Goal: Transaction & Acquisition: Purchase product/service

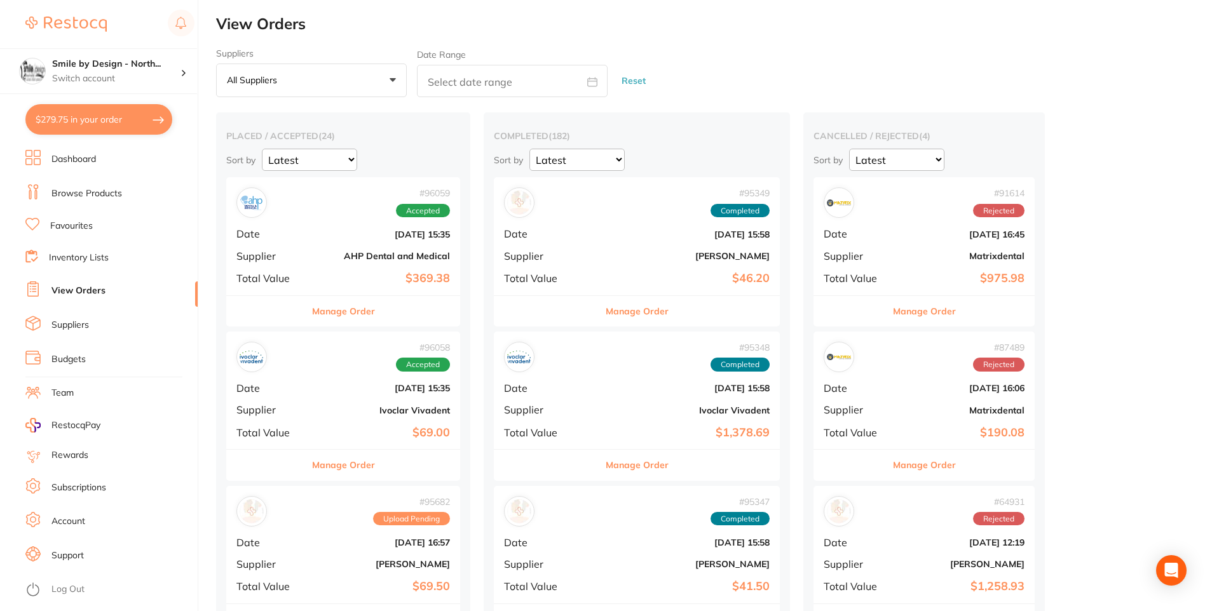
click at [103, 193] on link "Browse Products" at bounding box center [86, 194] width 71 height 13
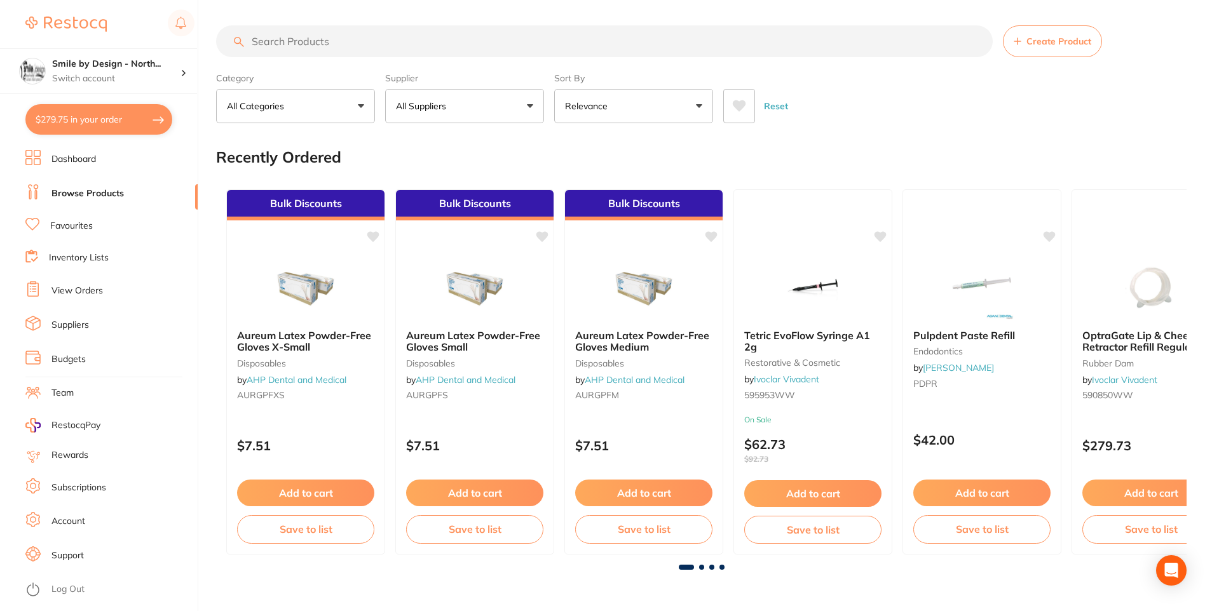
click at [802, 43] on input "search" at bounding box center [604, 41] width 777 height 32
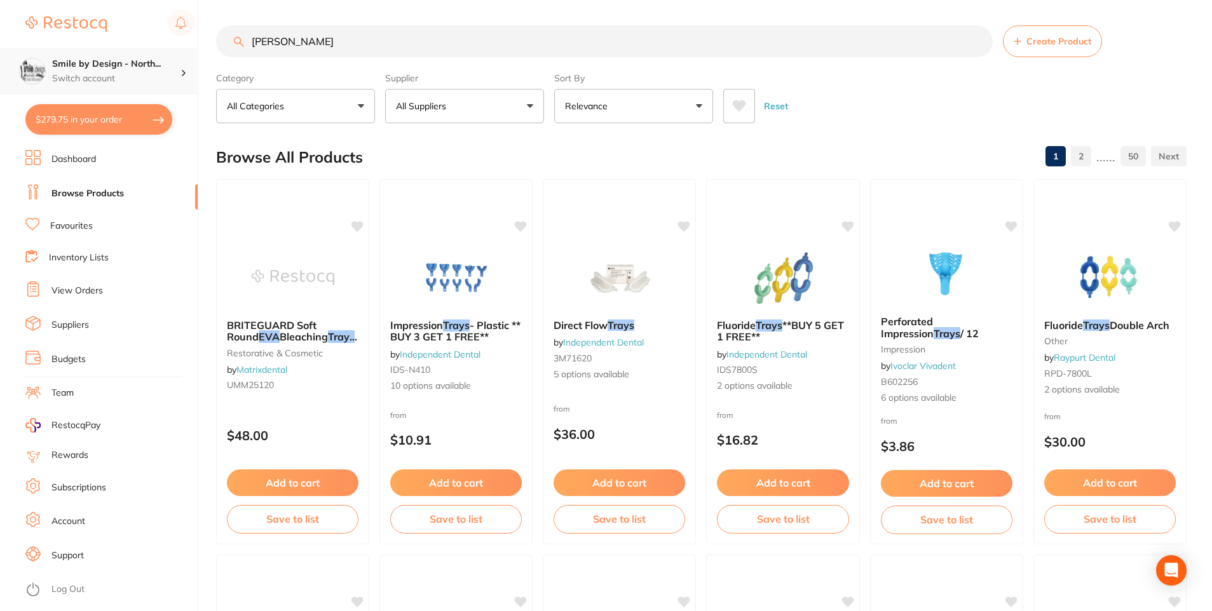
drag, startPoint x: 404, startPoint y: 51, endPoint x: 0, endPoint y: 64, distance: 404.4
click at [1, 64] on div "$279.75 Smile by Design - North... Switch account Smile by Design Smile by Desi…" at bounding box center [606, 305] width 1212 height 611
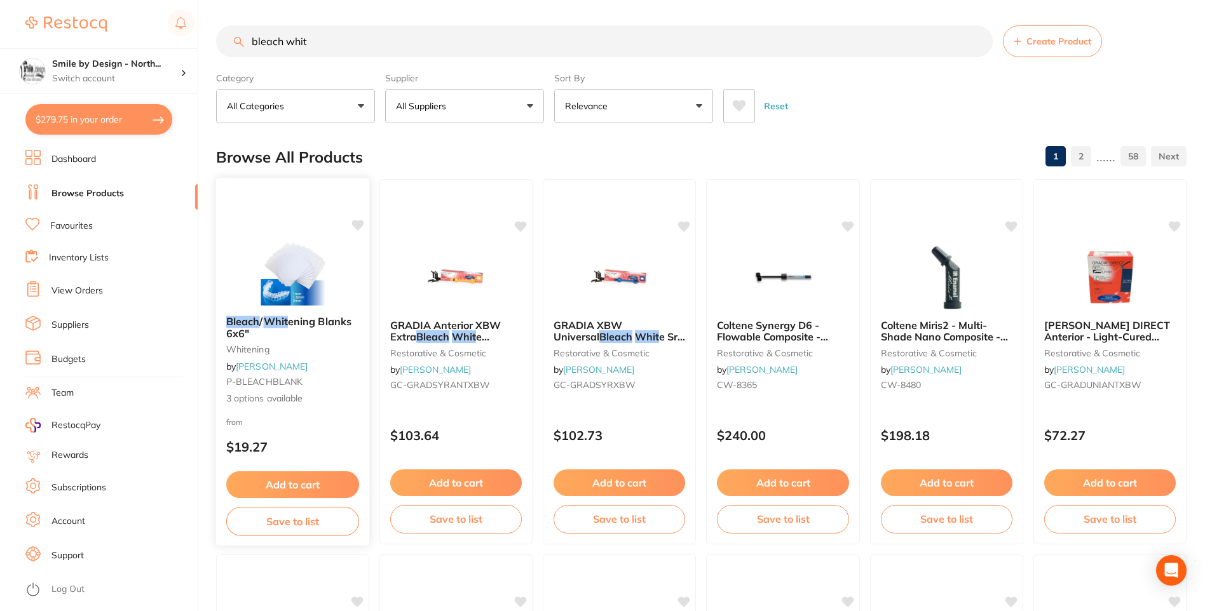
click at [318, 322] on span "ening Blanks 6x6"" at bounding box center [288, 327] width 125 height 25
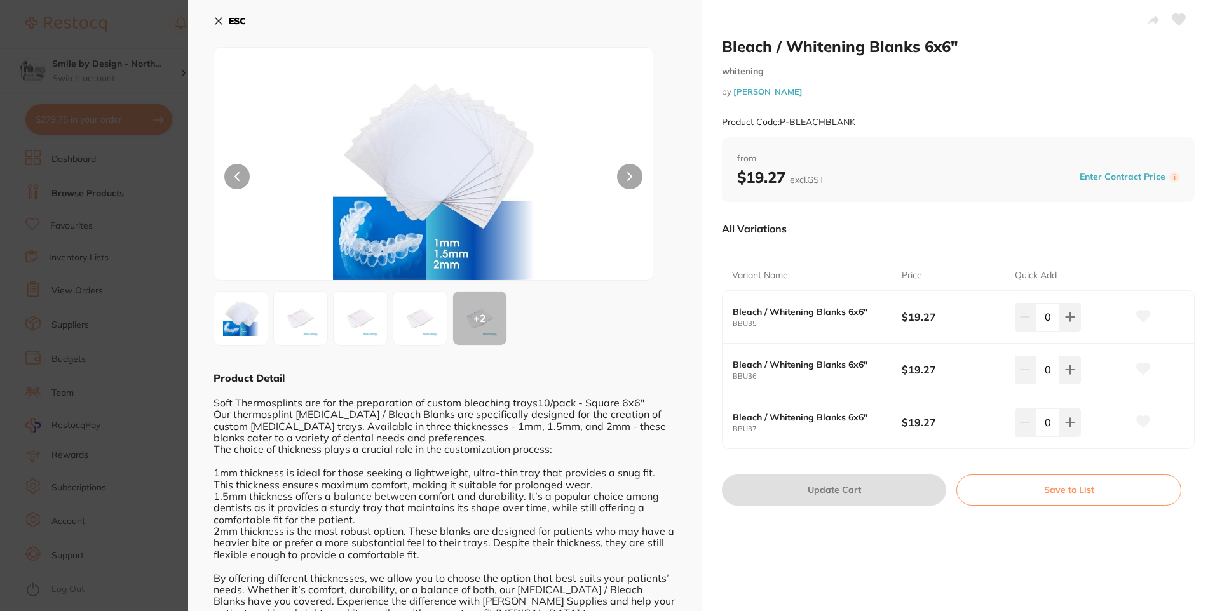
click at [235, 26] on b "ESC" at bounding box center [237, 20] width 17 height 11
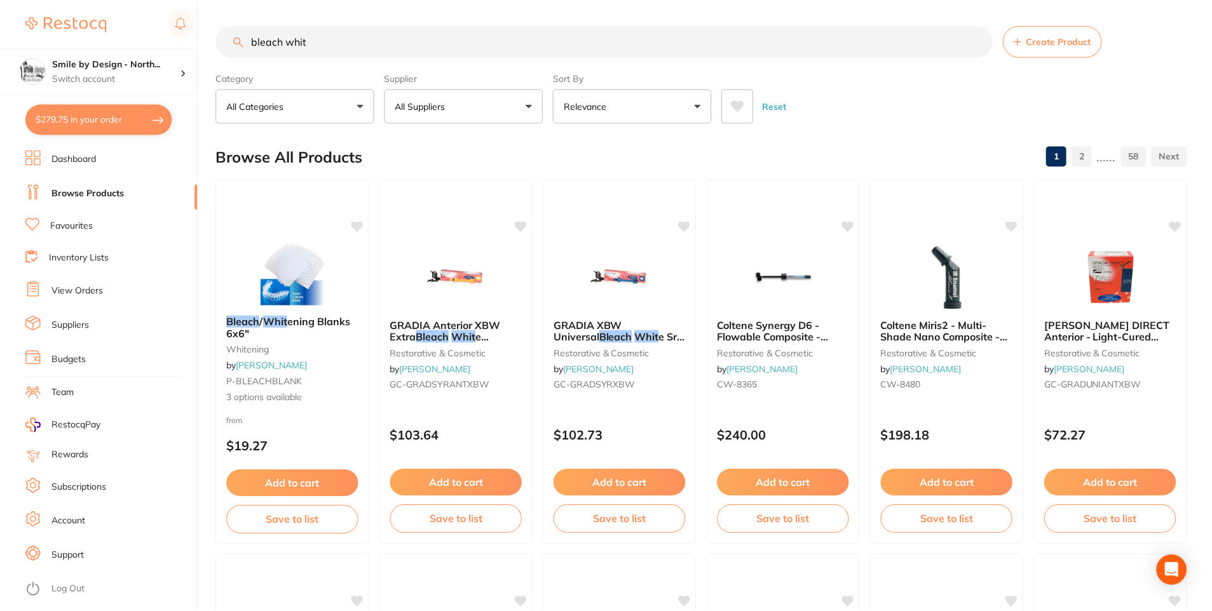
scroll to position [1, 0]
click at [368, 40] on input "bleach whit" at bounding box center [604, 41] width 777 height 32
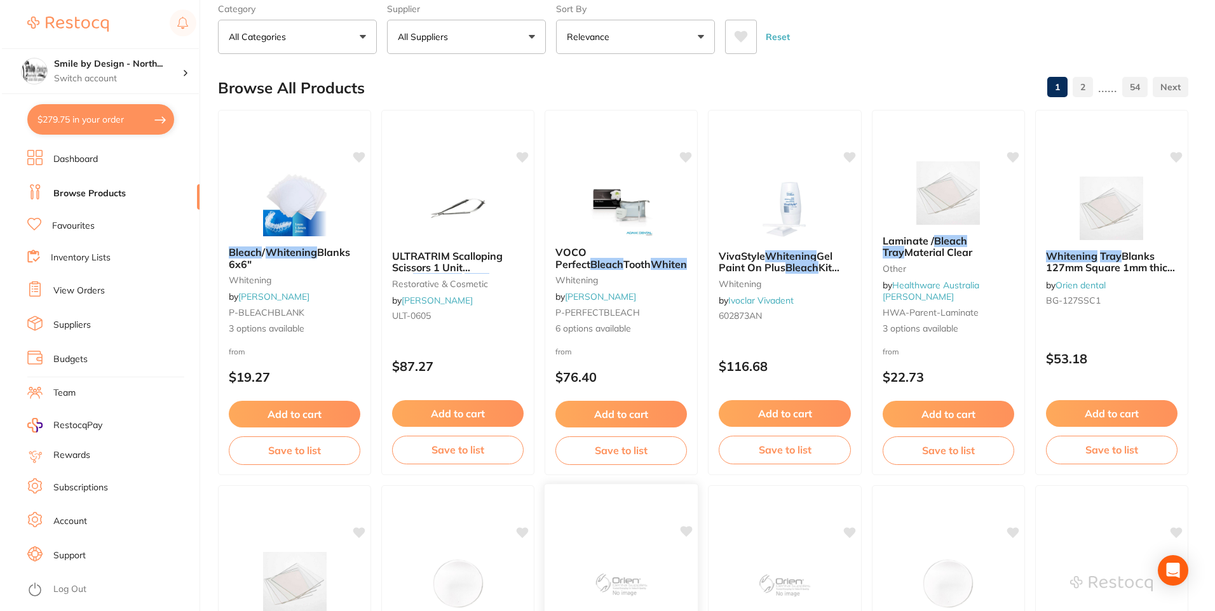
scroll to position [0, 0]
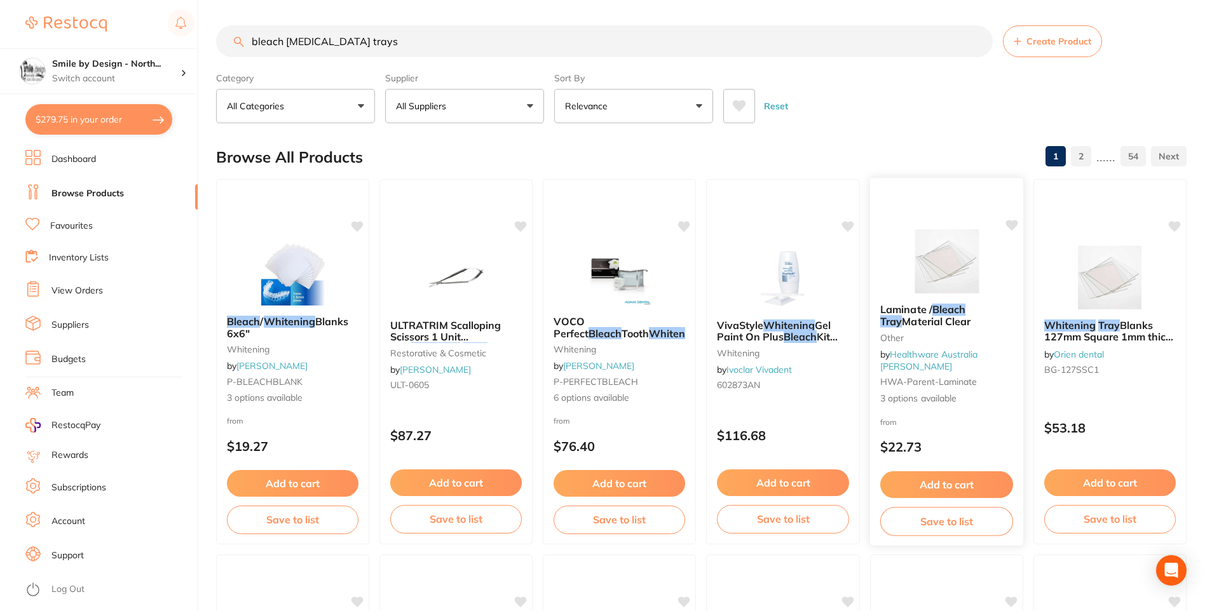
click at [906, 316] on span "Laminate /" at bounding box center [906, 309] width 52 height 13
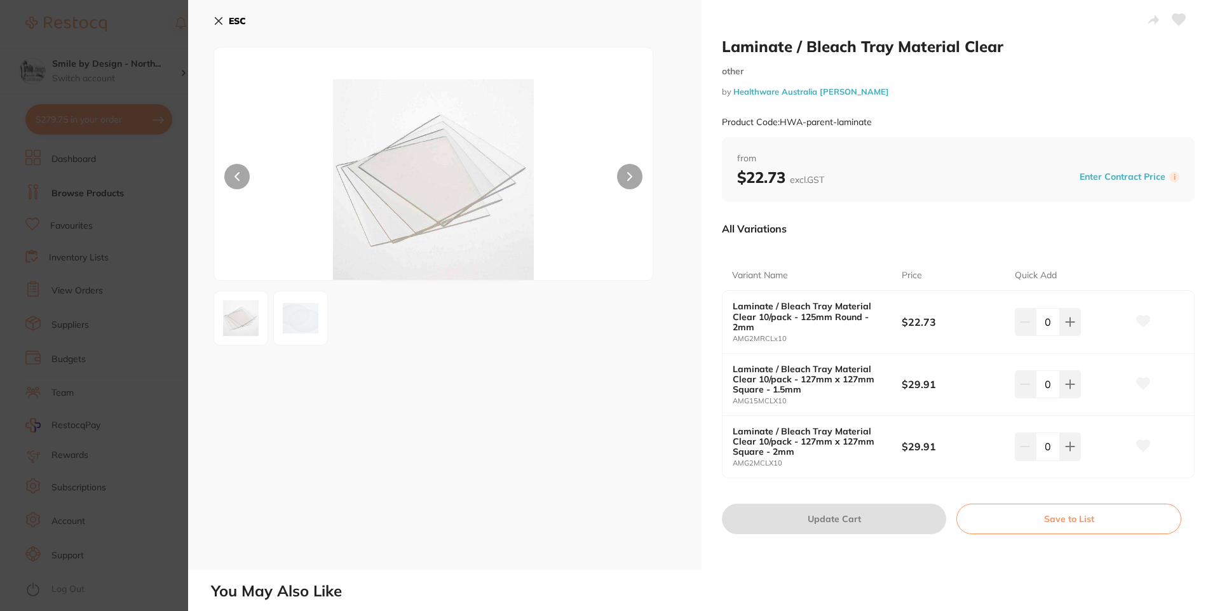
click at [232, 18] on b "ESC" at bounding box center [237, 20] width 17 height 11
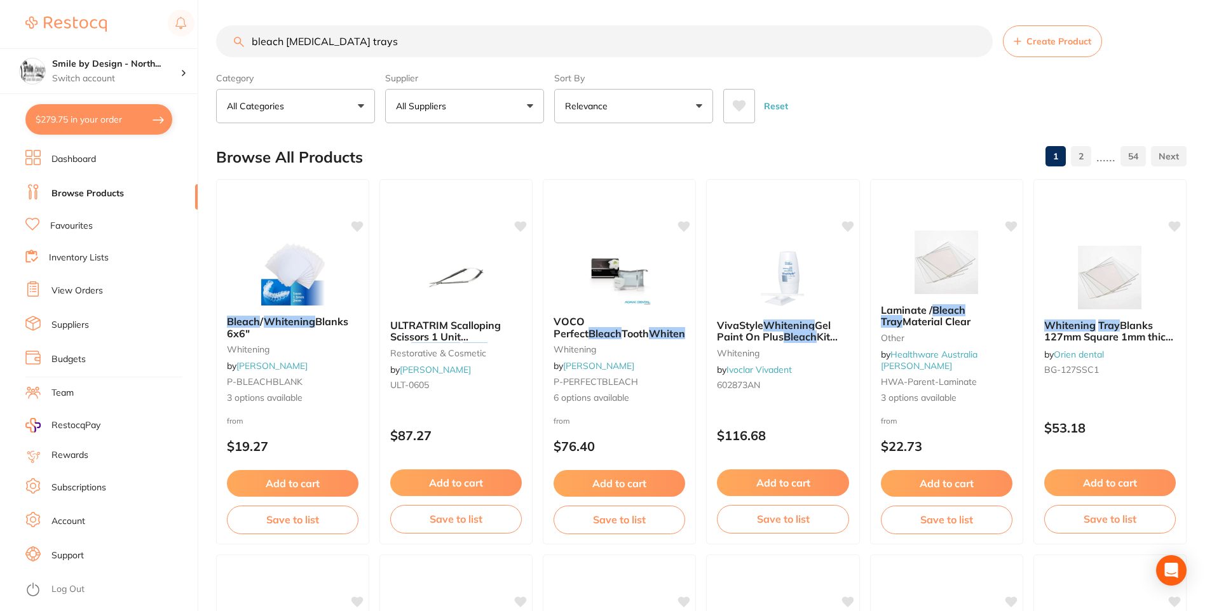
click at [399, 46] on input "bleach [MEDICAL_DATA] trays" at bounding box center [604, 41] width 777 height 32
type input "bleach [MEDICAL_DATA] trays soft"
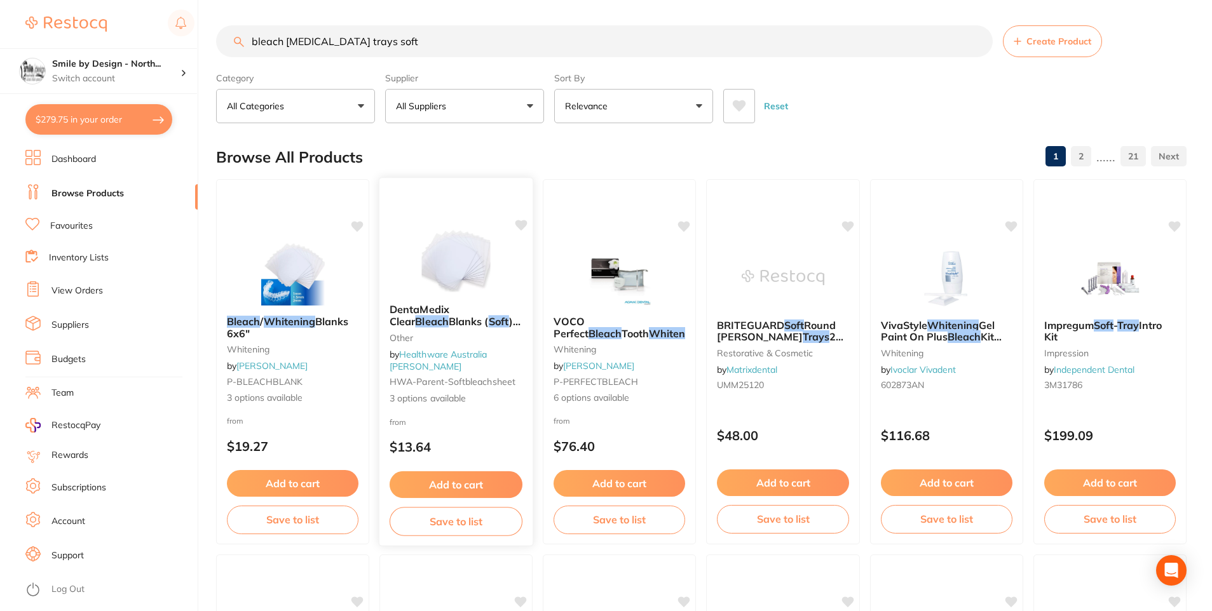
click at [476, 327] on span ") 127mm X 127mm sheets" at bounding box center [455, 327] width 131 height 25
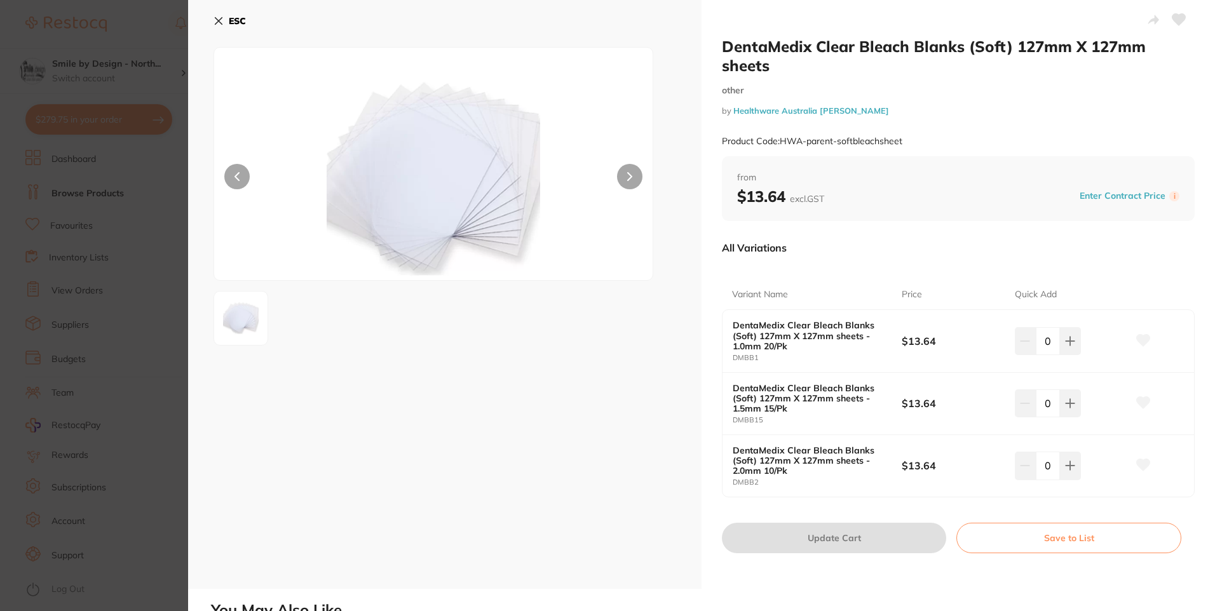
click at [229, 21] on b "ESC" at bounding box center [237, 20] width 17 height 11
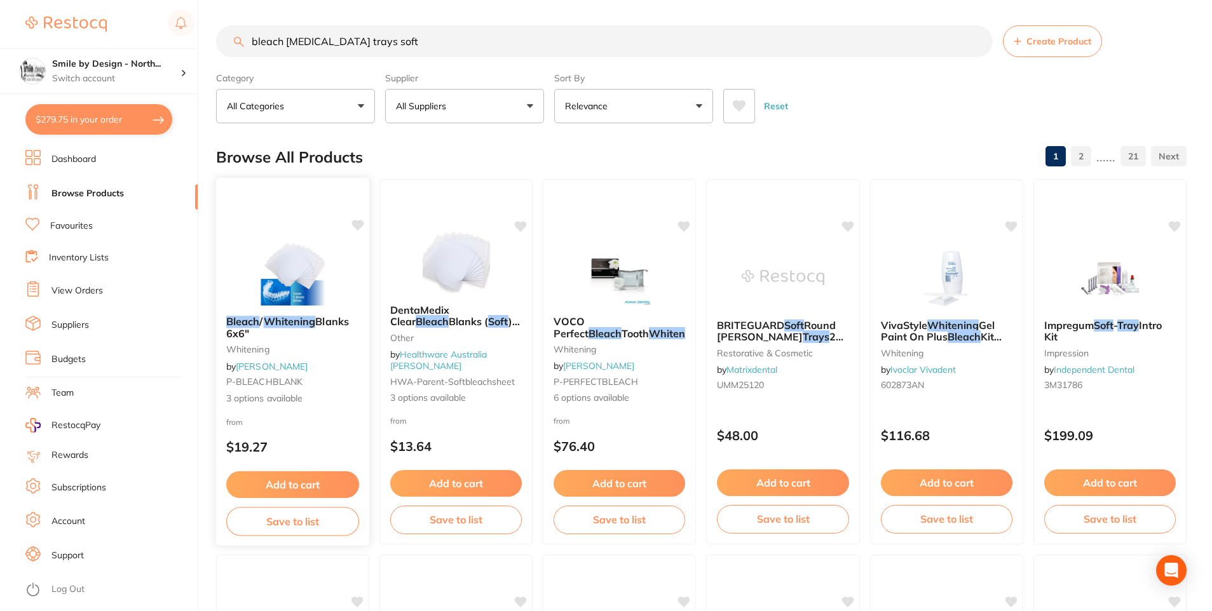
click at [310, 320] on em "Whitening" at bounding box center [290, 321] width 52 height 13
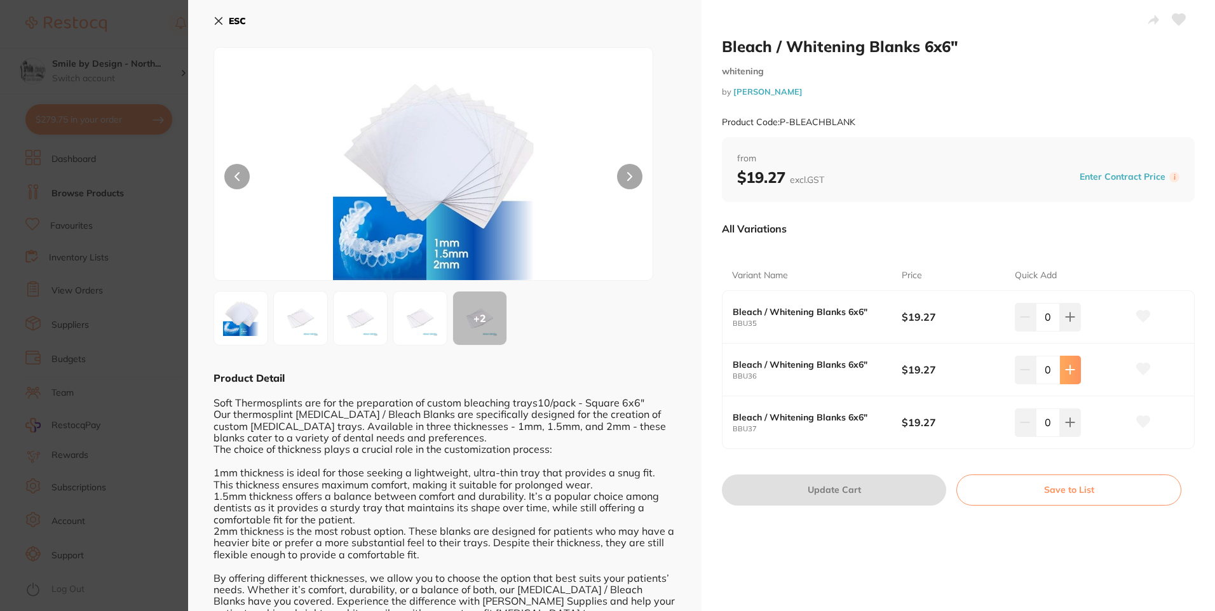
click at [1066, 374] on icon at bounding box center [1070, 370] width 10 height 10
type input "1"
click at [868, 483] on button "Update Cart" at bounding box center [834, 490] width 224 height 31
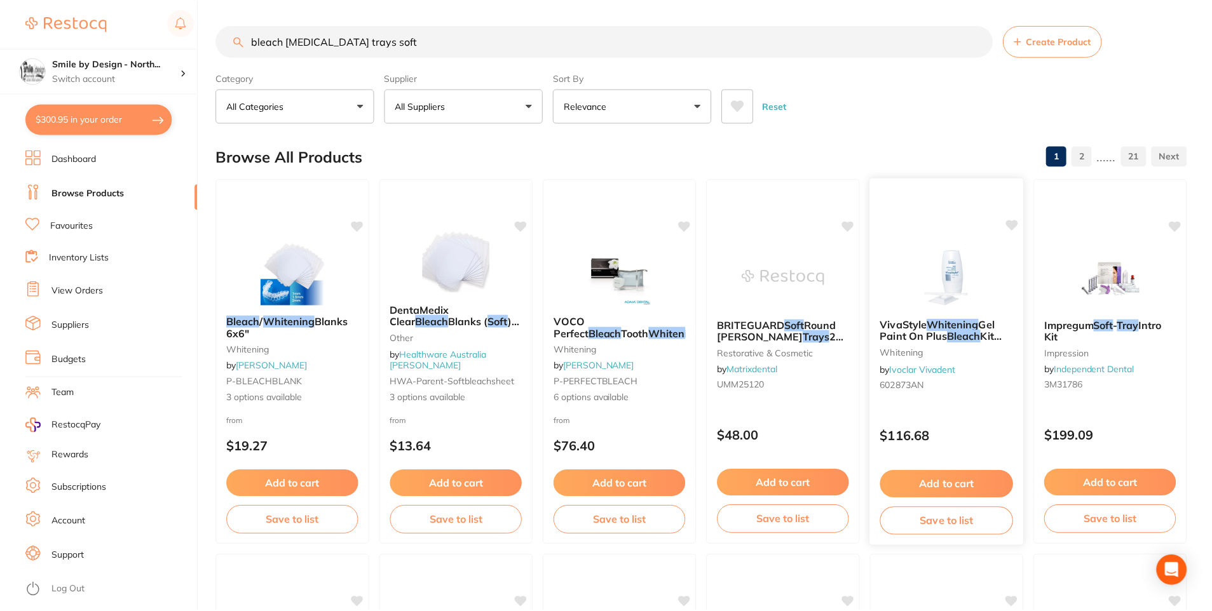
scroll to position [1, 0]
click at [91, 119] on button "$300.95 in your order" at bounding box center [98, 119] width 147 height 31
checkbox input "true"
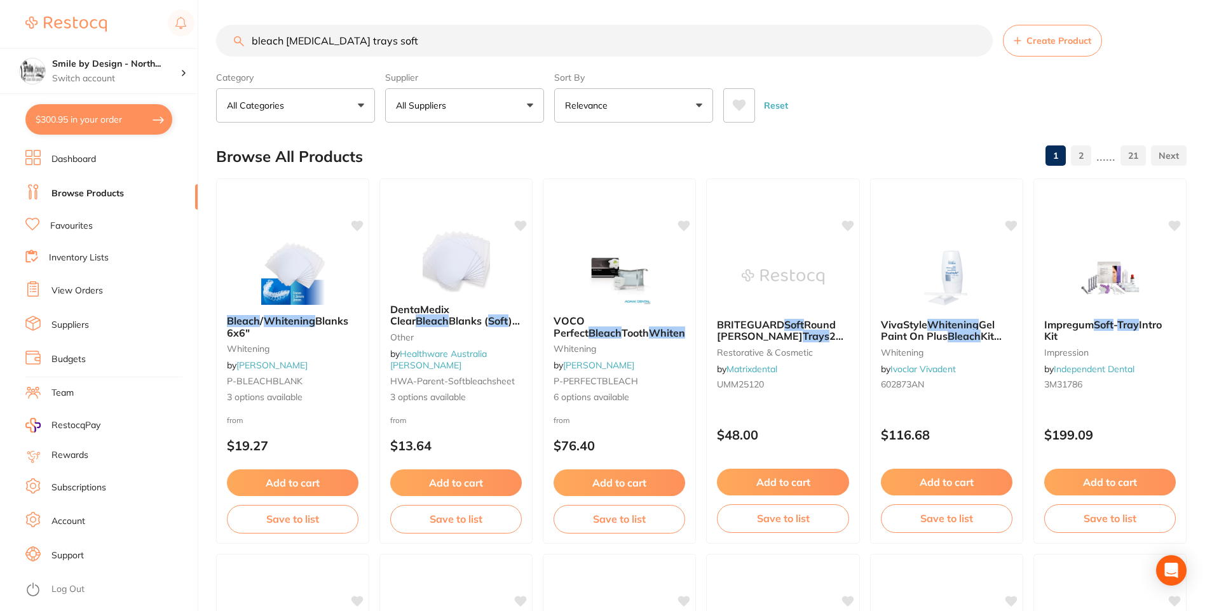
checkbox input "true"
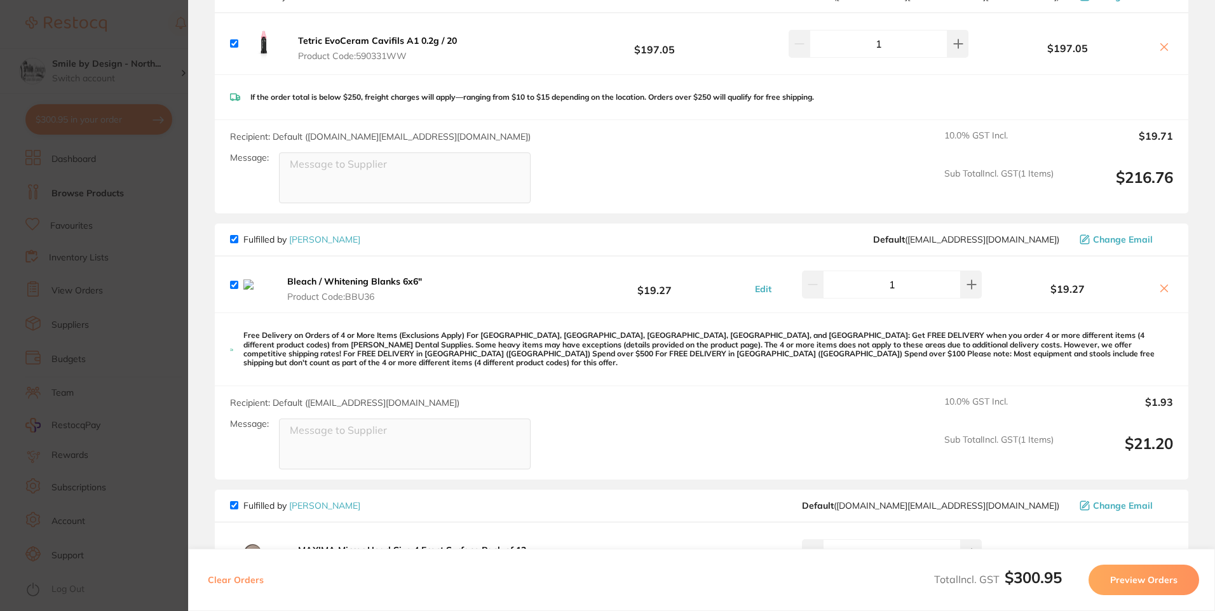
scroll to position [0, 0]
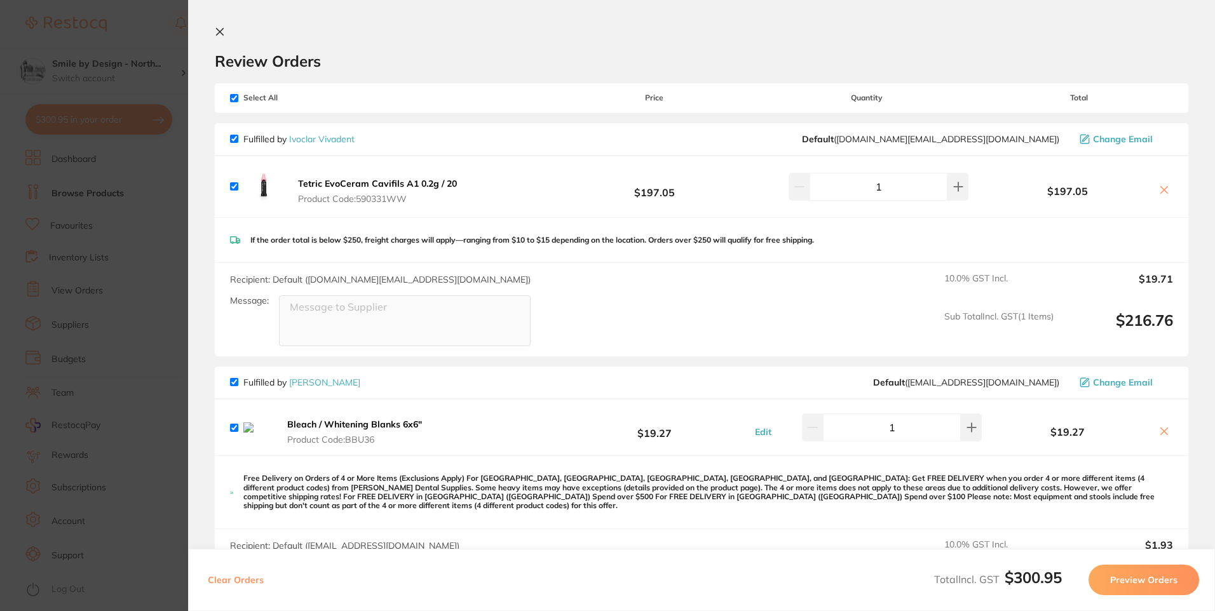
click at [150, 310] on section "Update RRP Set your pre negotiated price for this item. Item Agreed RRP (excl. …" at bounding box center [607, 305] width 1215 height 611
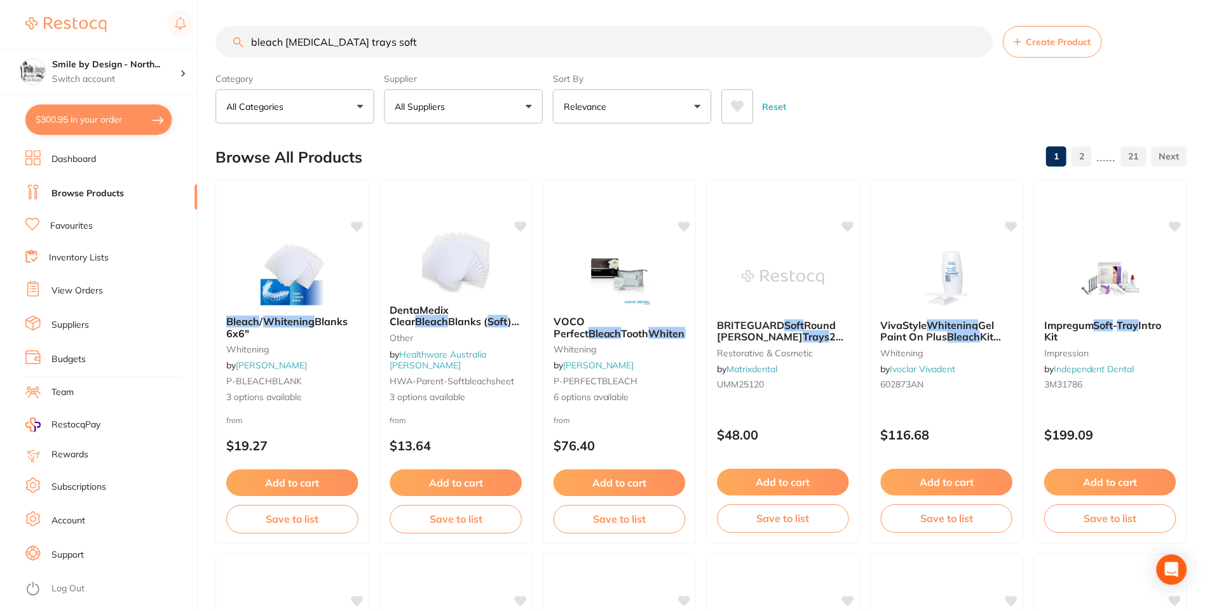
scroll to position [1, 0]
click at [275, 324] on em "Whitening" at bounding box center [290, 321] width 52 height 13
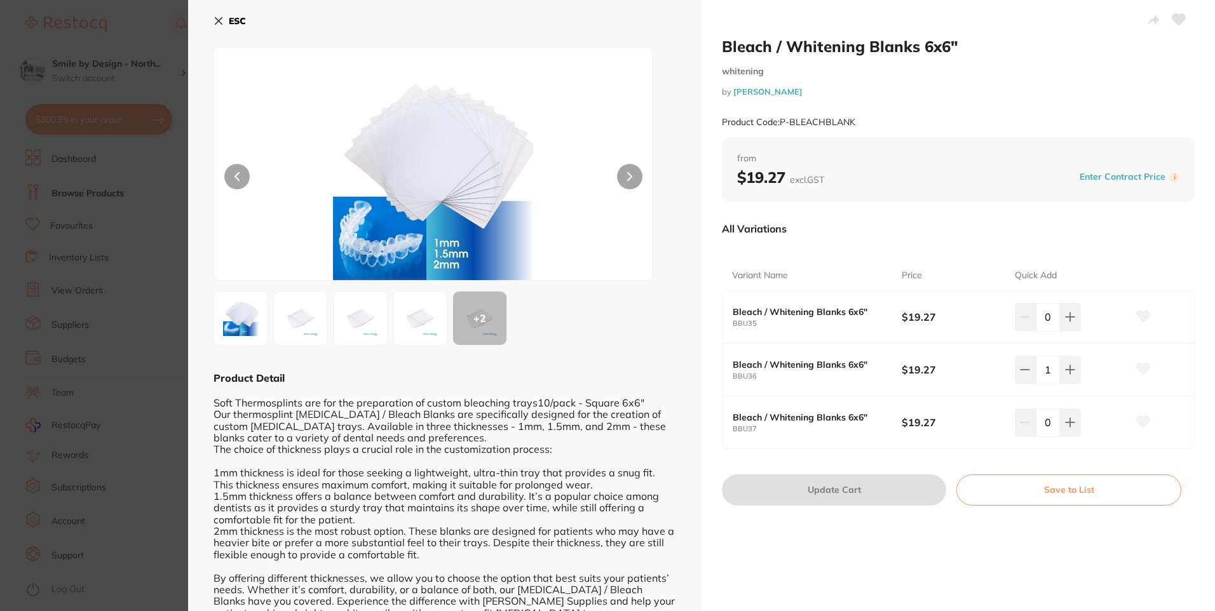
click at [624, 172] on button at bounding box center [629, 176] width 25 height 25
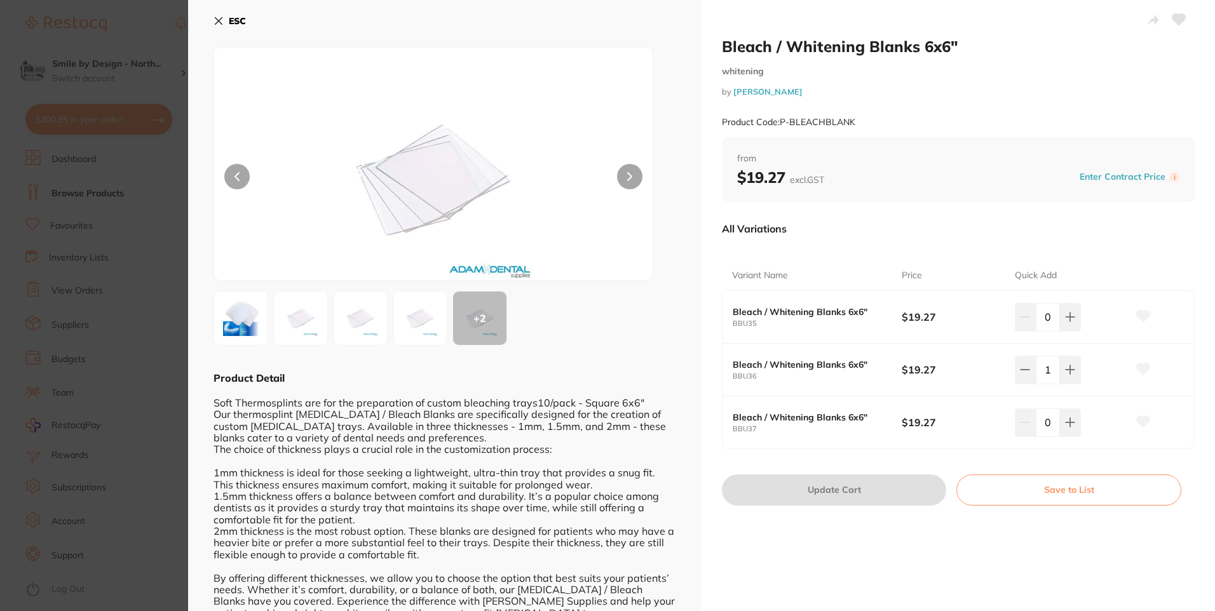
click at [624, 172] on button at bounding box center [629, 176] width 25 height 25
click at [625, 172] on button at bounding box center [629, 176] width 25 height 25
click at [1146, 367] on icon at bounding box center [1143, 369] width 13 height 11
click at [1075, 378] on button at bounding box center [1070, 370] width 21 height 28
type input "2"
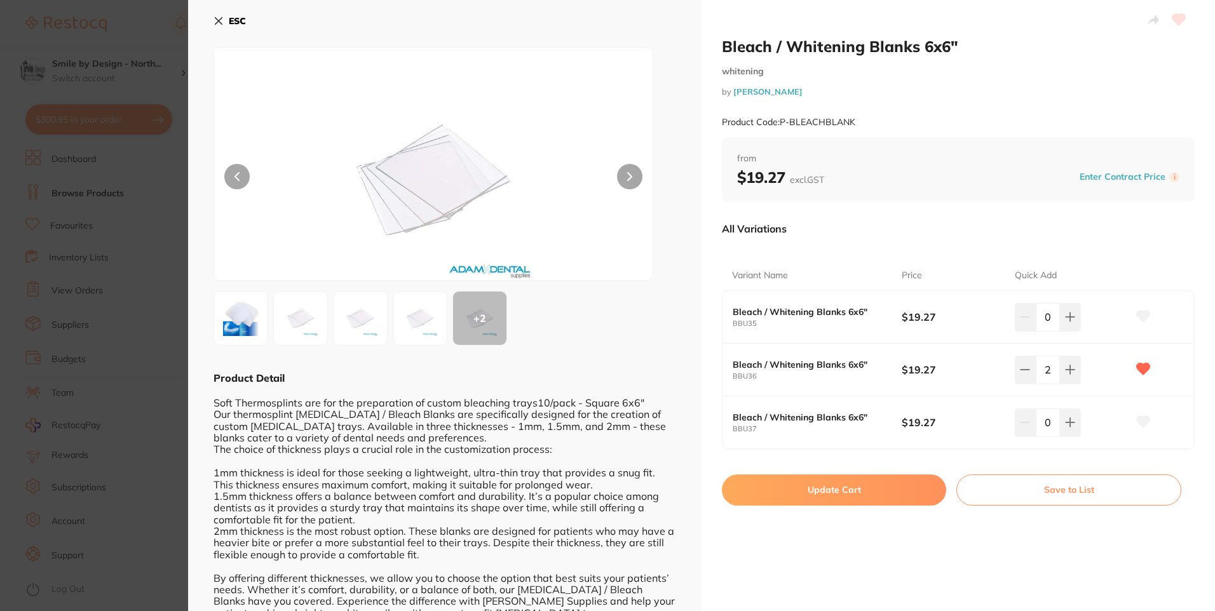
click at [882, 490] on button "Update Cart" at bounding box center [834, 490] width 224 height 31
type input "2"
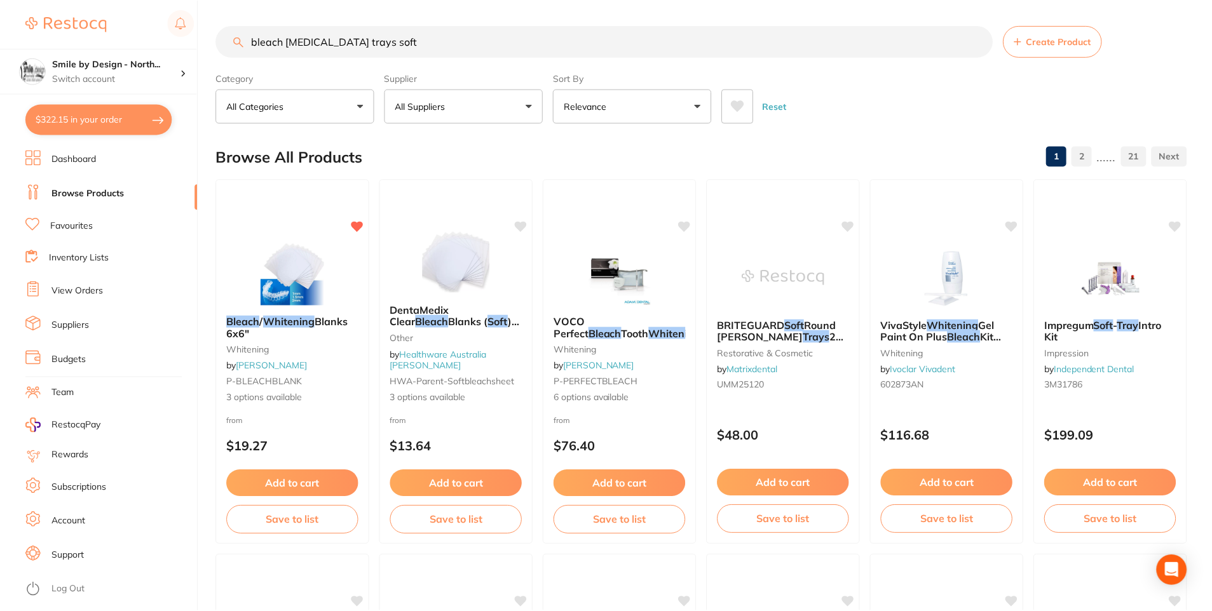
scroll to position [1, 0]
click at [329, 317] on span "Blanks 6x6"" at bounding box center [287, 327] width 123 height 25
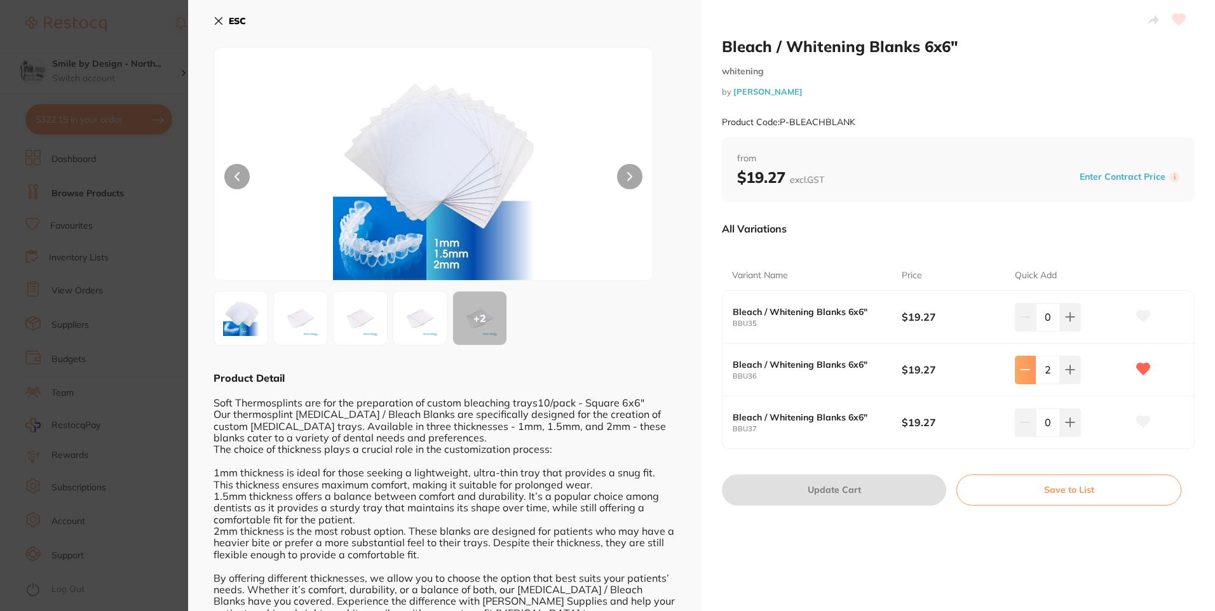
click at [1020, 372] on icon at bounding box center [1025, 370] width 10 height 10
type input "0"
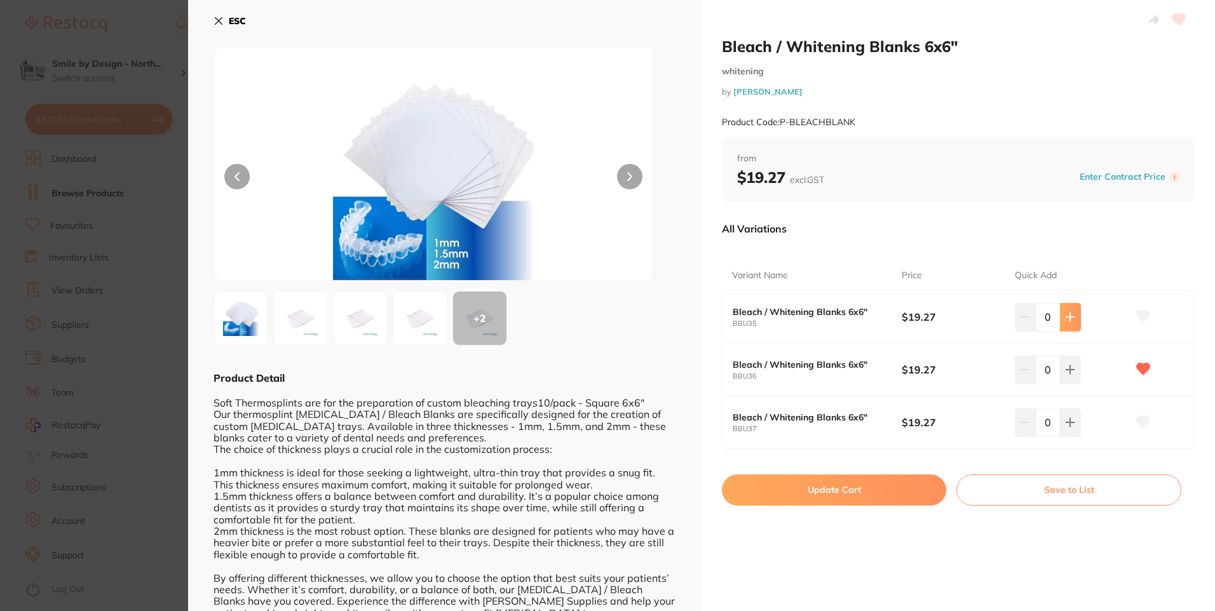
click at [1075, 313] on button at bounding box center [1070, 317] width 21 height 28
type input "2"
click at [1138, 368] on icon at bounding box center [1143, 369] width 13 height 11
click at [1147, 320] on icon at bounding box center [1143, 316] width 14 height 13
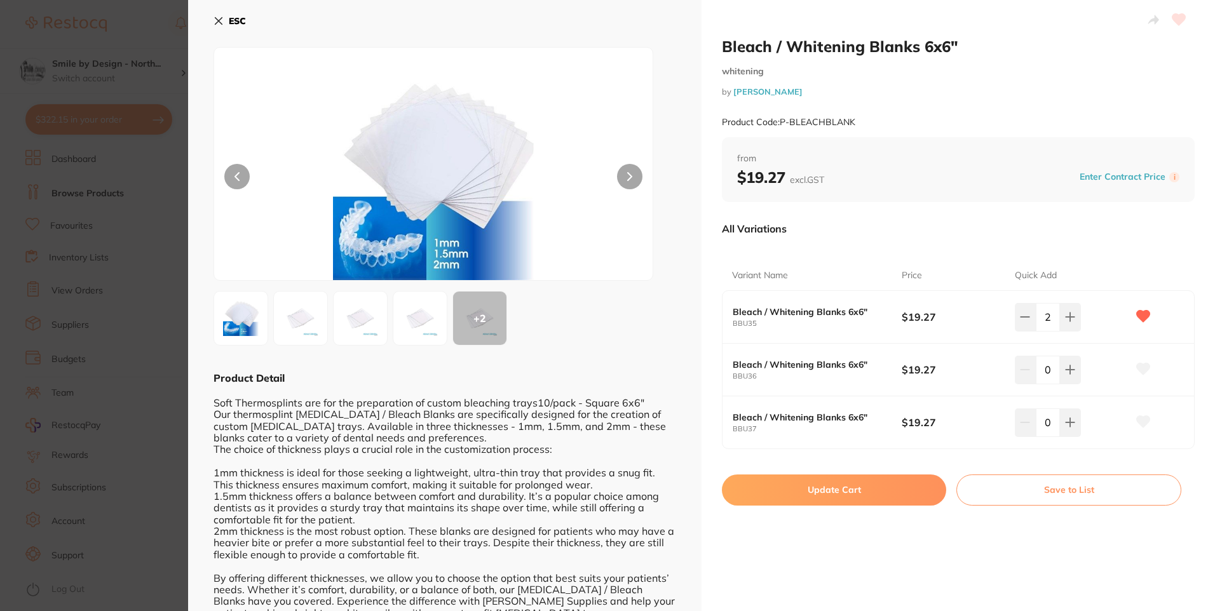
click at [889, 482] on button "Update Cart" at bounding box center [834, 490] width 224 height 31
checkbox input "false"
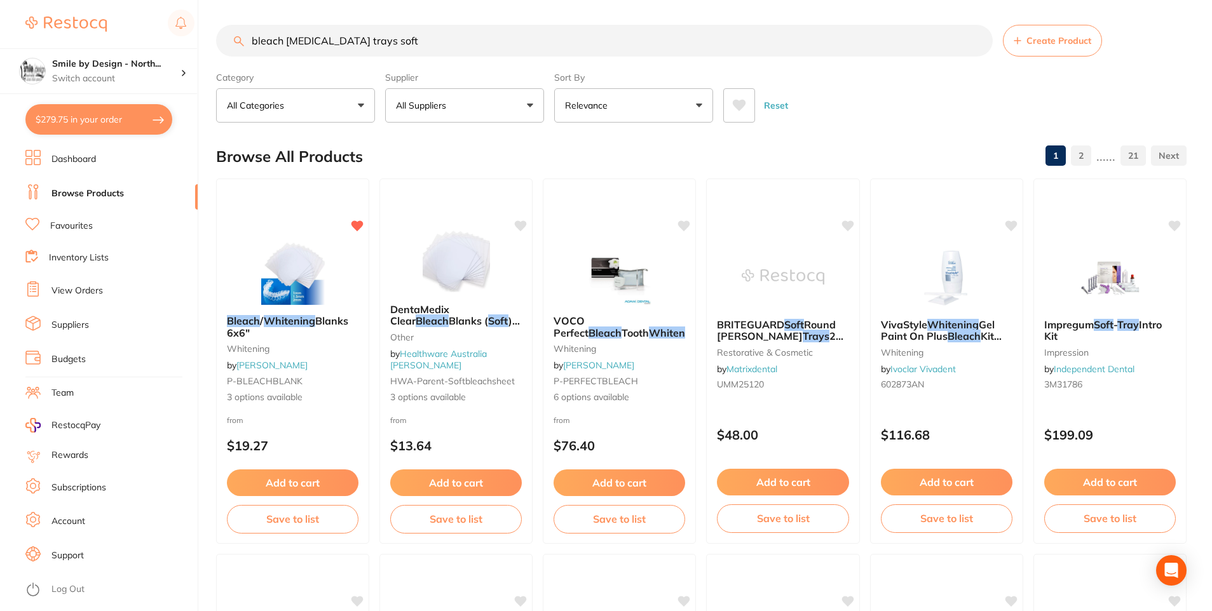
click at [147, 122] on button "$279.75 in your order" at bounding box center [98, 119] width 147 height 31
checkbox input "true"
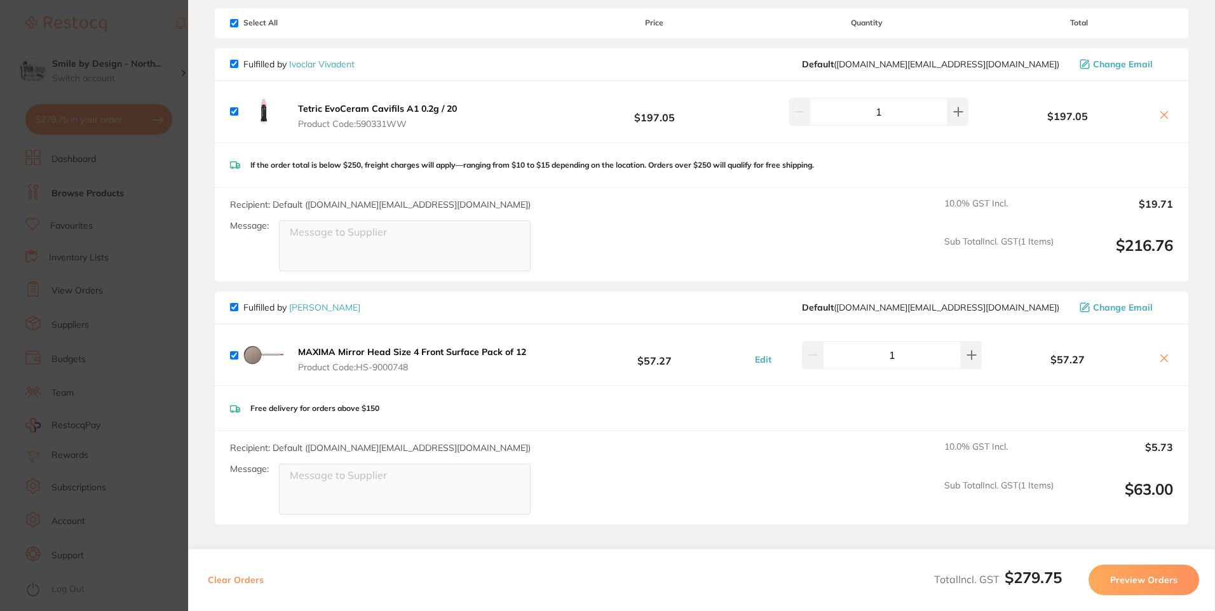
scroll to position [0, 0]
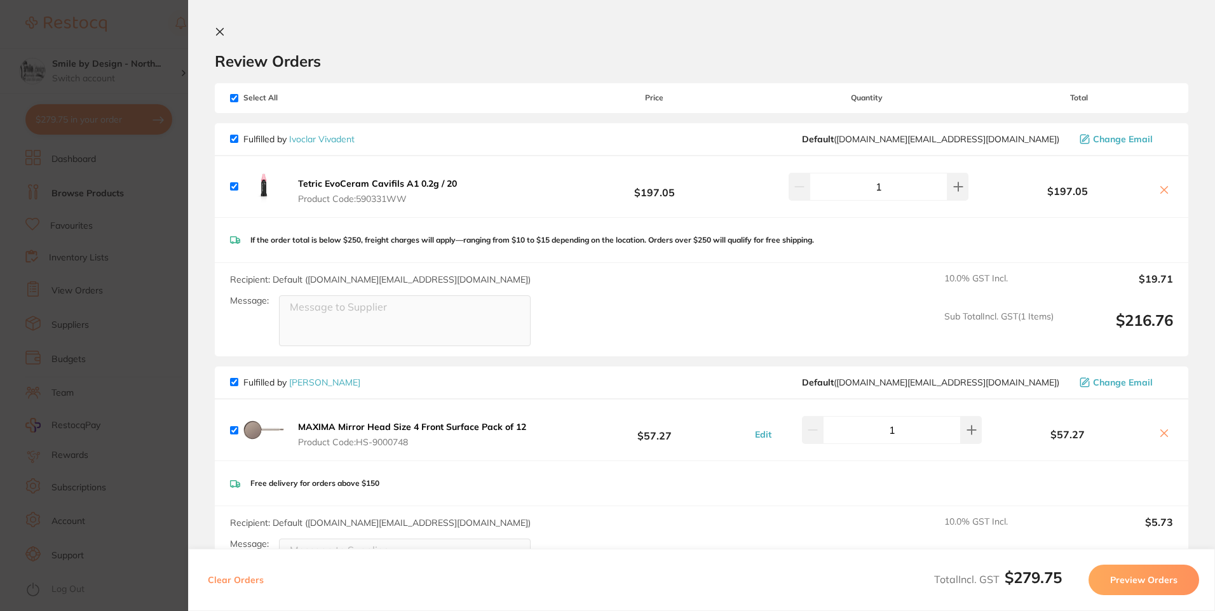
click at [168, 254] on section "Update RRP Set your pre negotiated price for this item. Item Agreed RRP (excl. …" at bounding box center [607, 305] width 1215 height 611
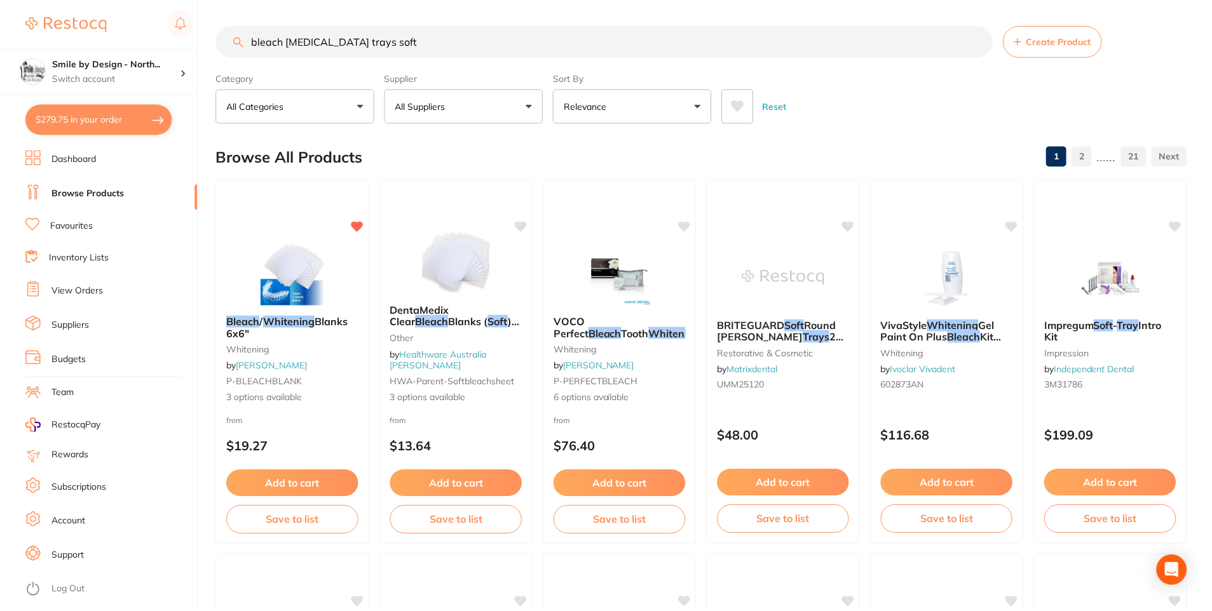
scroll to position [1, 0]
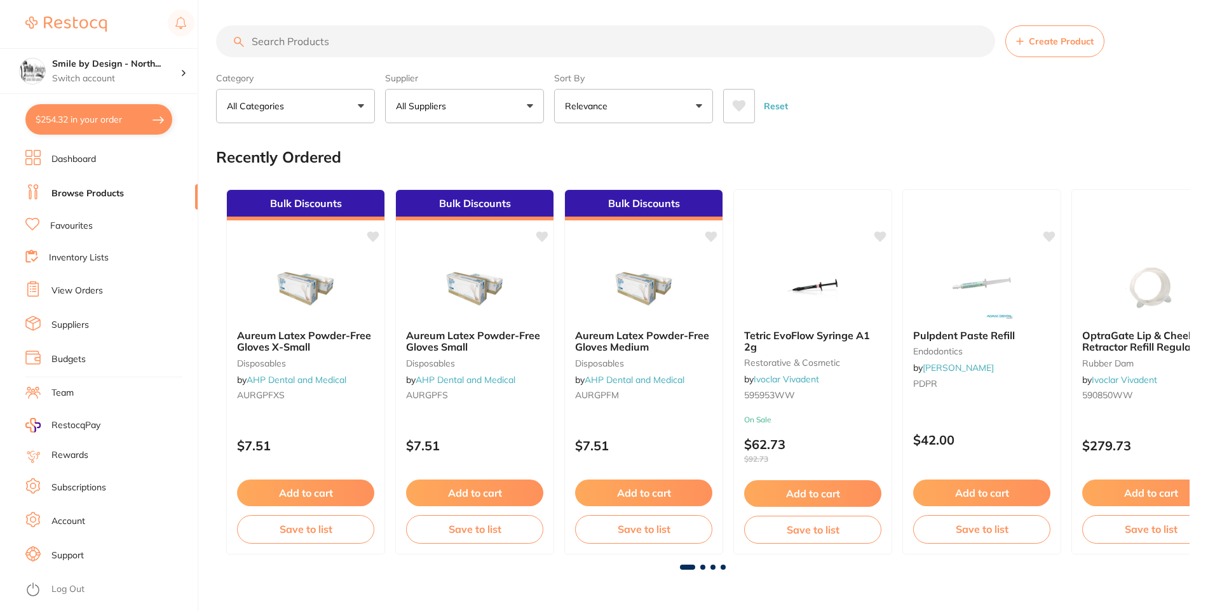
click at [125, 117] on button "$254.32 in your order" at bounding box center [98, 119] width 147 height 31
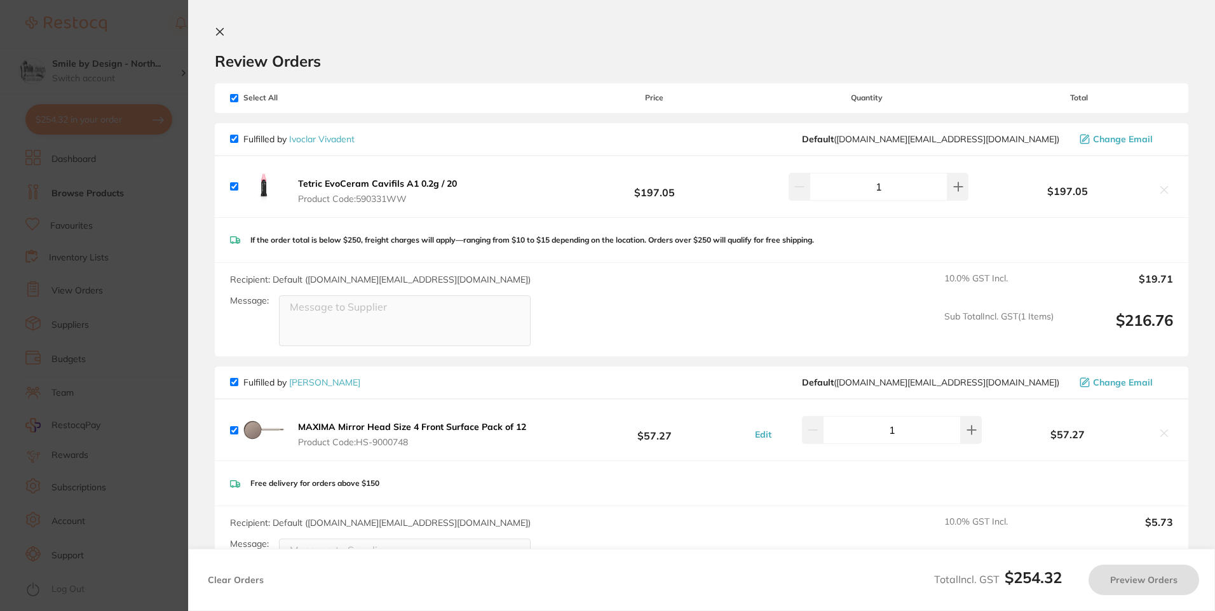
checkbox input "true"
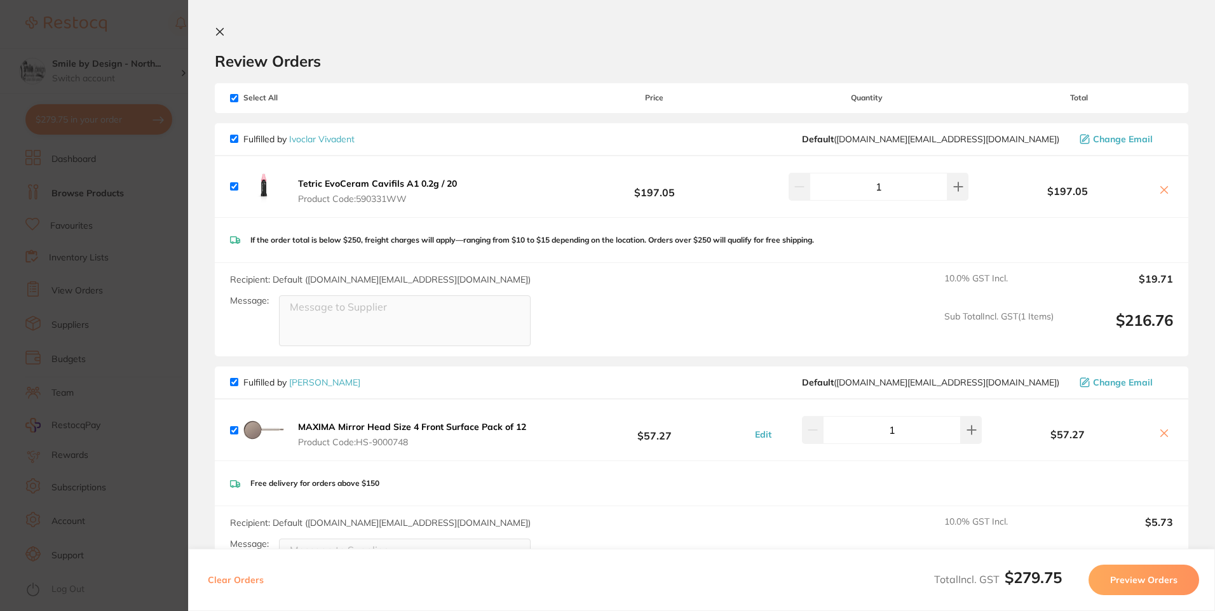
click at [125, 243] on section "Update RRP Set your pre negotiated price for this item. Item Agreed RRP (excl. …" at bounding box center [607, 305] width 1215 height 611
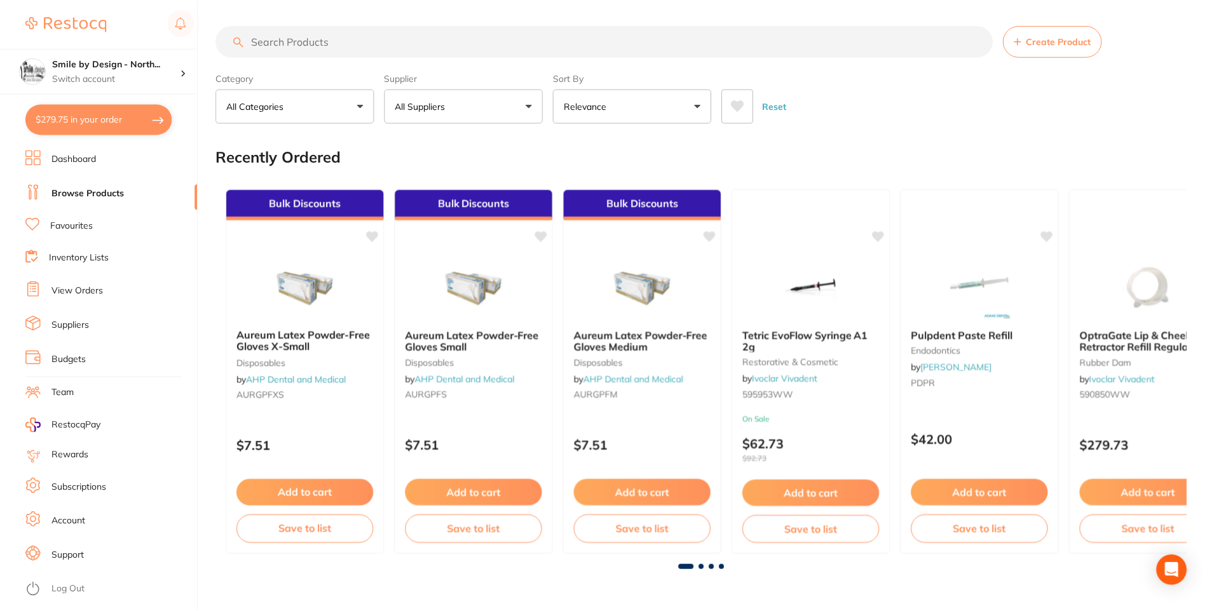
scroll to position [1, 0]
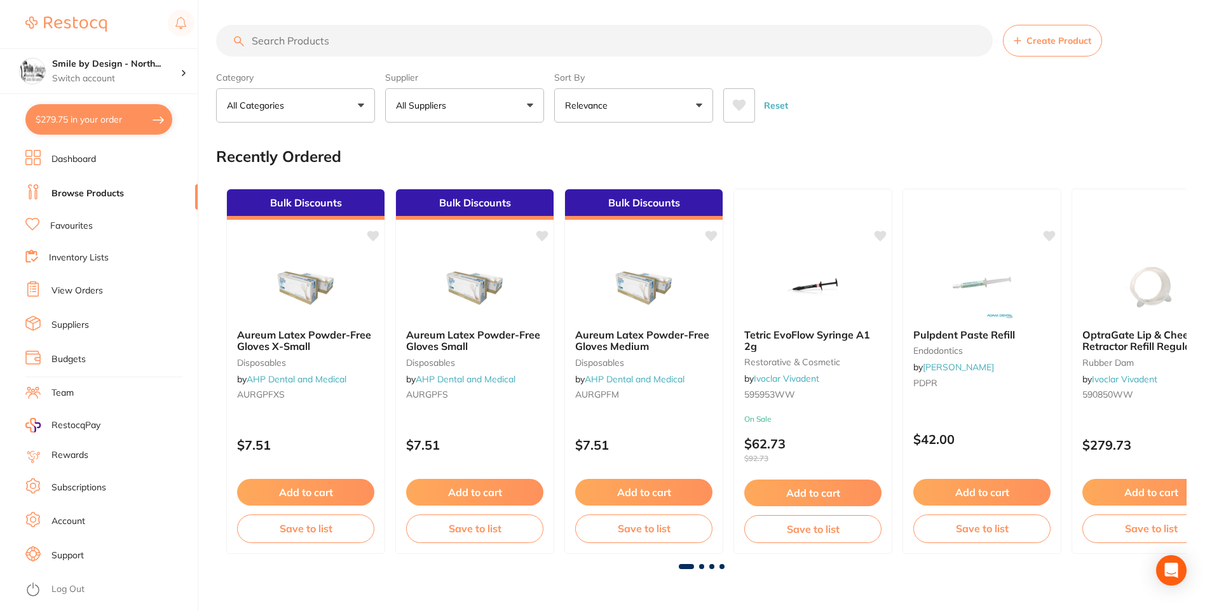
click at [80, 291] on link "View Orders" at bounding box center [76, 291] width 51 height 13
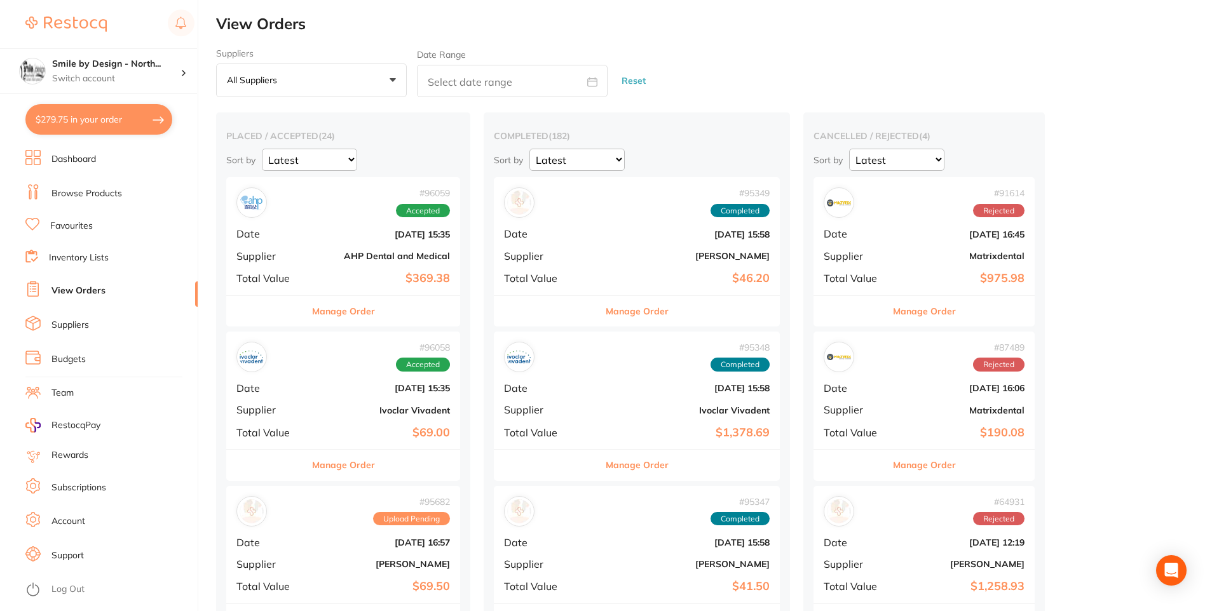
click at [335, 308] on button "Manage Order" at bounding box center [343, 311] width 63 height 31
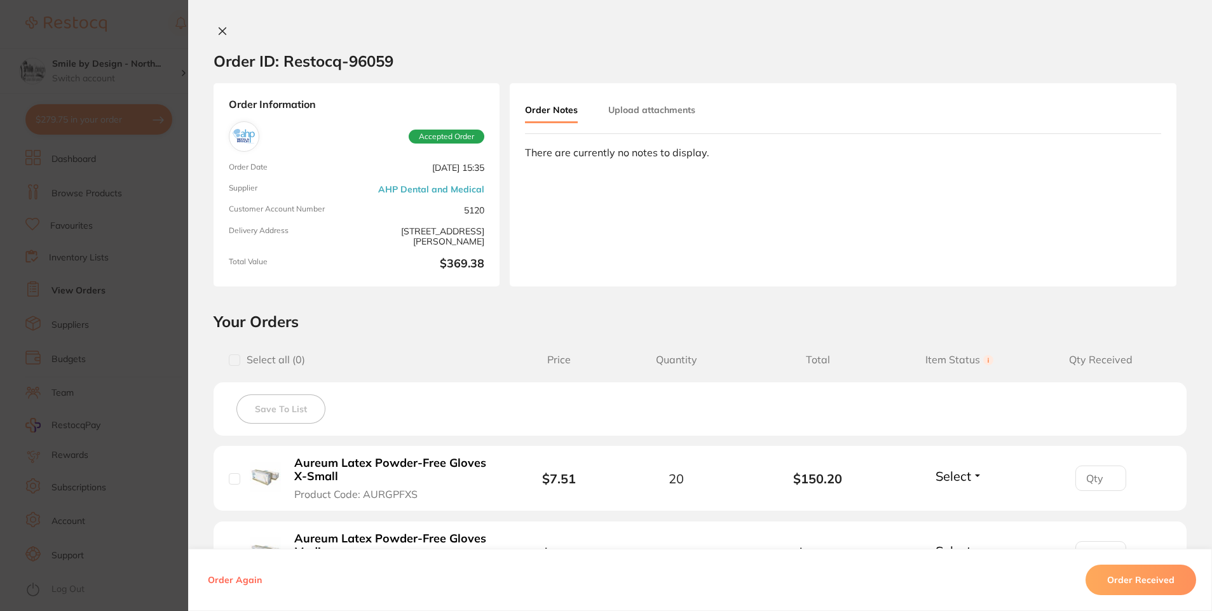
click at [125, 381] on section "Order ID: Restocq- 96059 Order Information Accepted Order Order Date Oct 7 2025…" at bounding box center [606, 305] width 1212 height 611
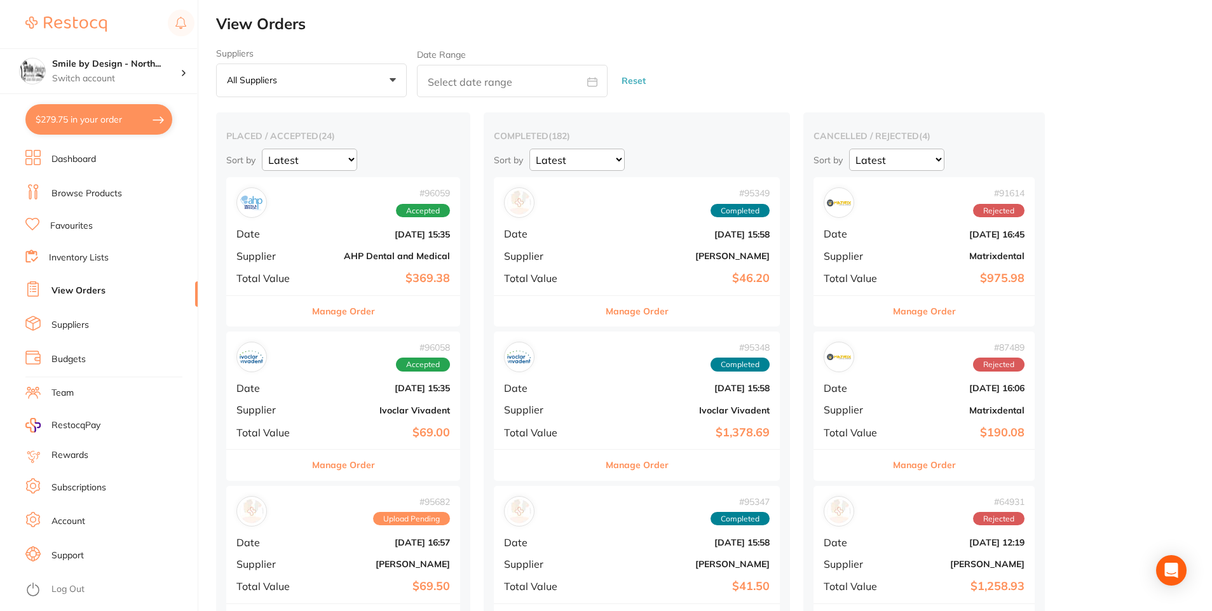
click at [110, 193] on link "Browse Products" at bounding box center [86, 194] width 71 height 13
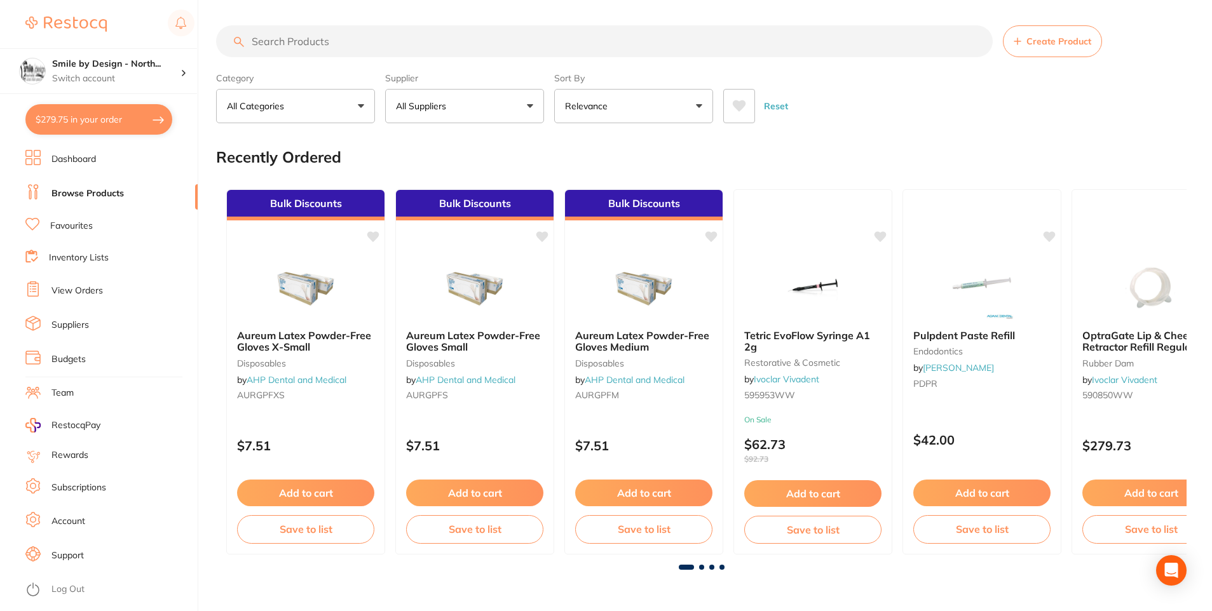
click at [416, 35] on input "search" at bounding box center [604, 41] width 777 height 32
type input "bleach [MEDICAL_DATA] trays"
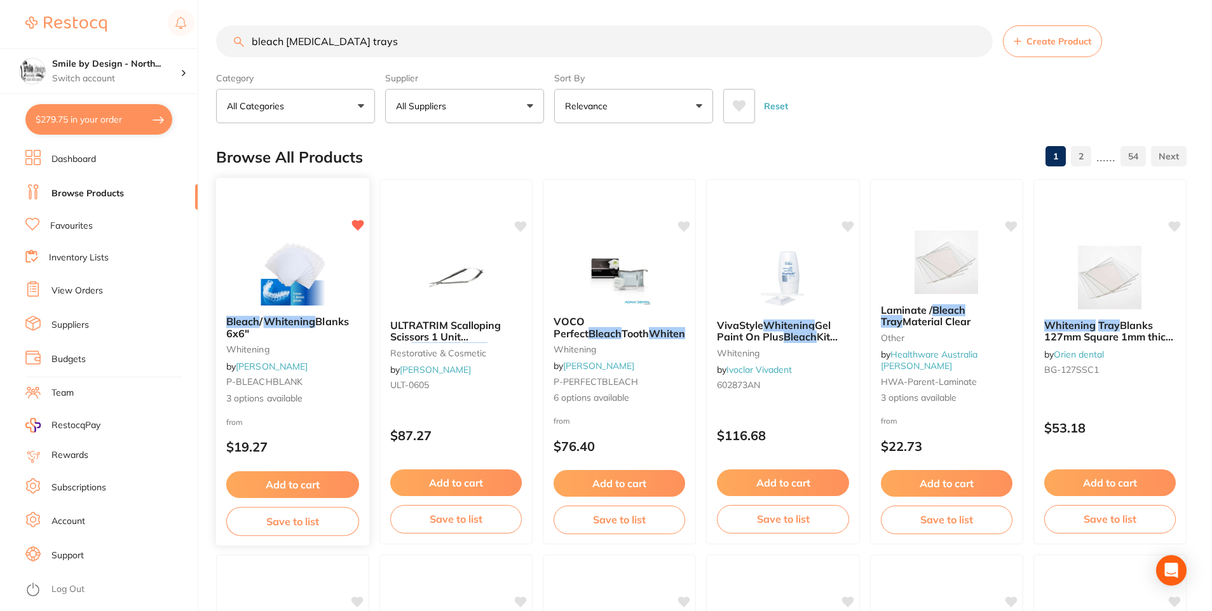
click at [285, 325] on em "Whitening" at bounding box center [290, 321] width 52 height 13
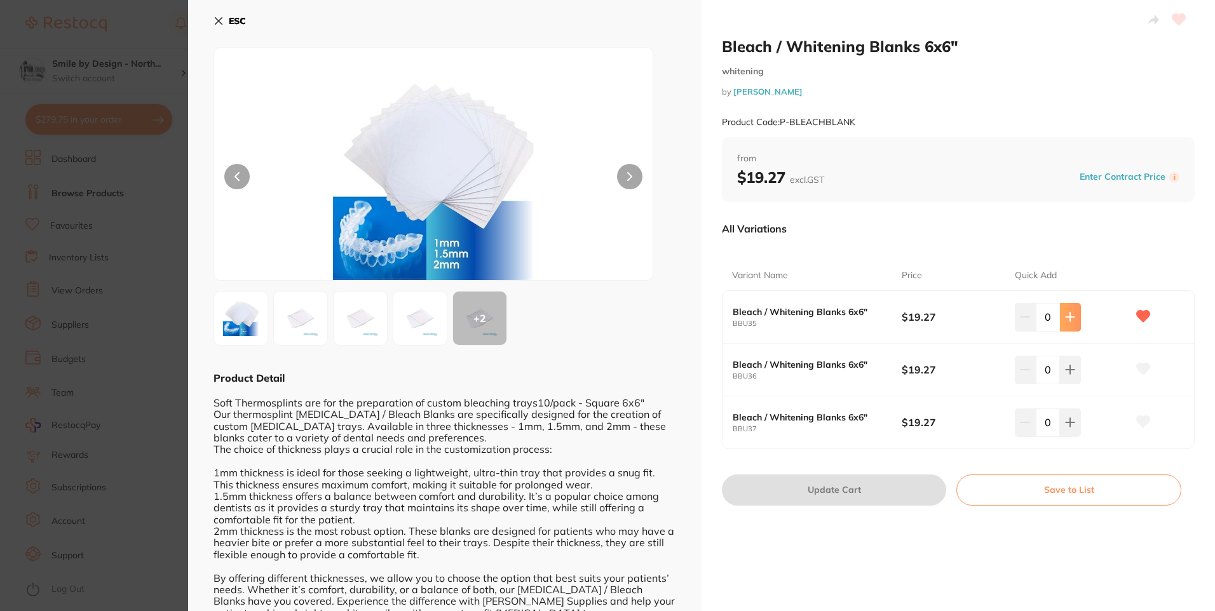
click at [1068, 316] on icon at bounding box center [1071, 317] width 8 height 8
type input "2"
click at [828, 494] on button "Update Cart" at bounding box center [834, 490] width 224 height 31
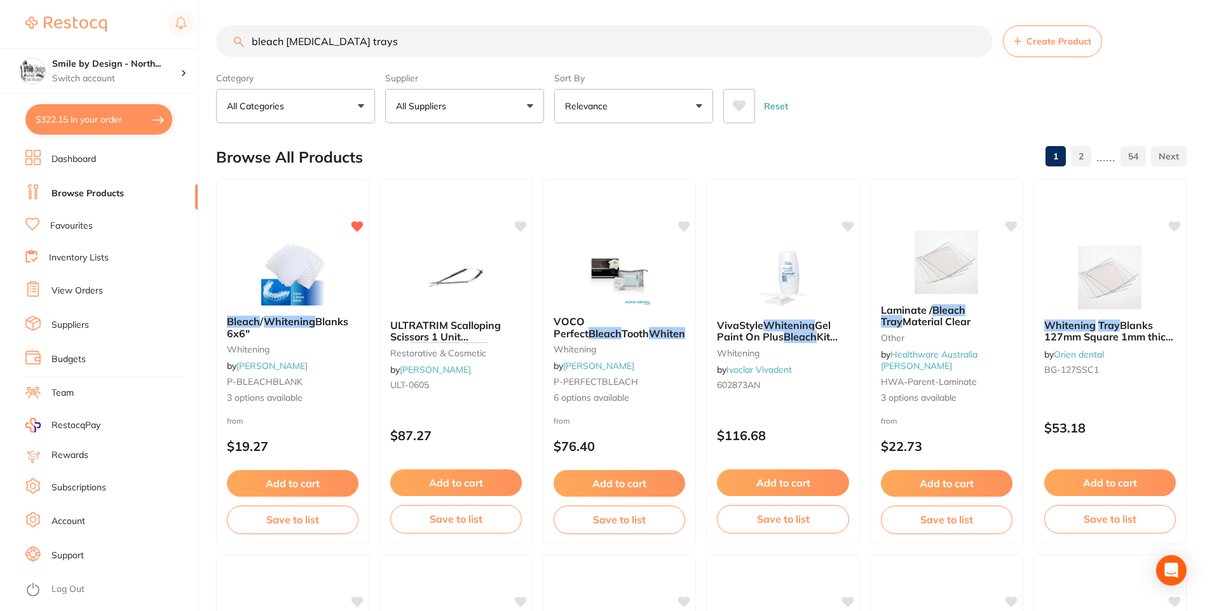
click at [118, 115] on button "$322.15 in your order" at bounding box center [98, 119] width 147 height 31
checkbox input "true"
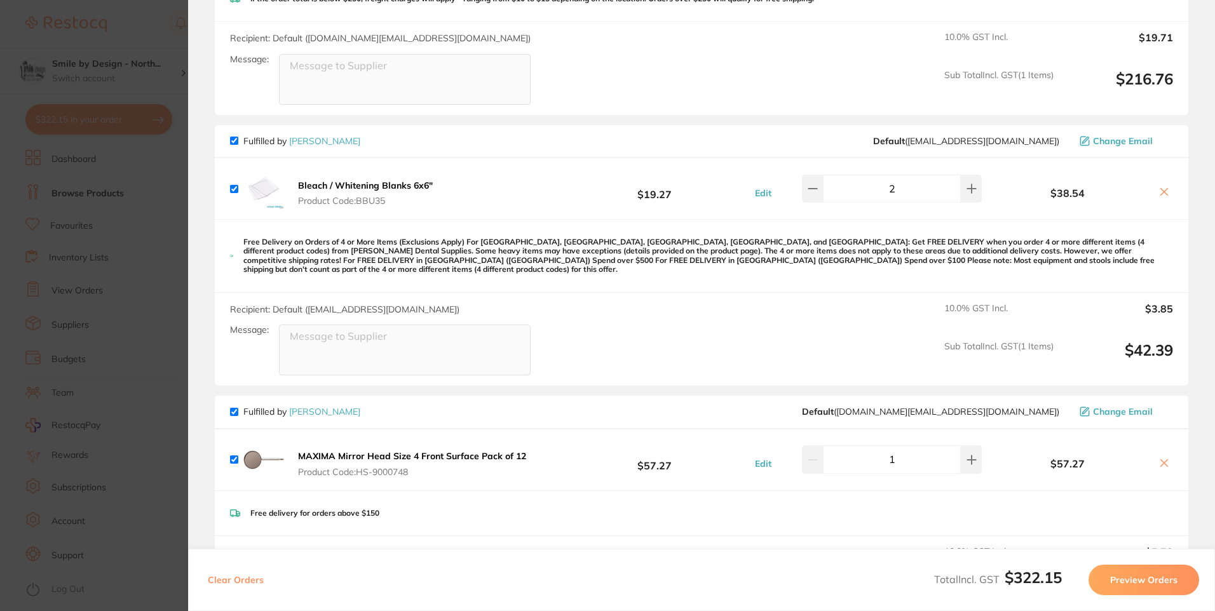
scroll to position [207, 0]
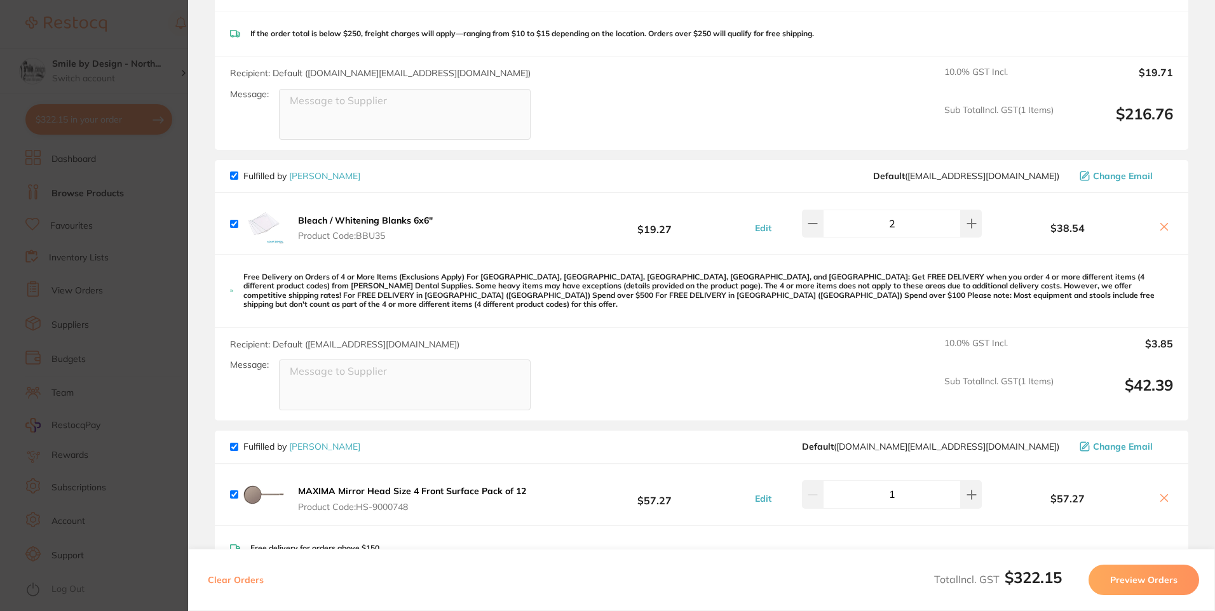
click at [83, 221] on section "Update RRP Set your pre negotiated price for this item. Item Agreed RRP (excl. …" at bounding box center [607, 305] width 1215 height 611
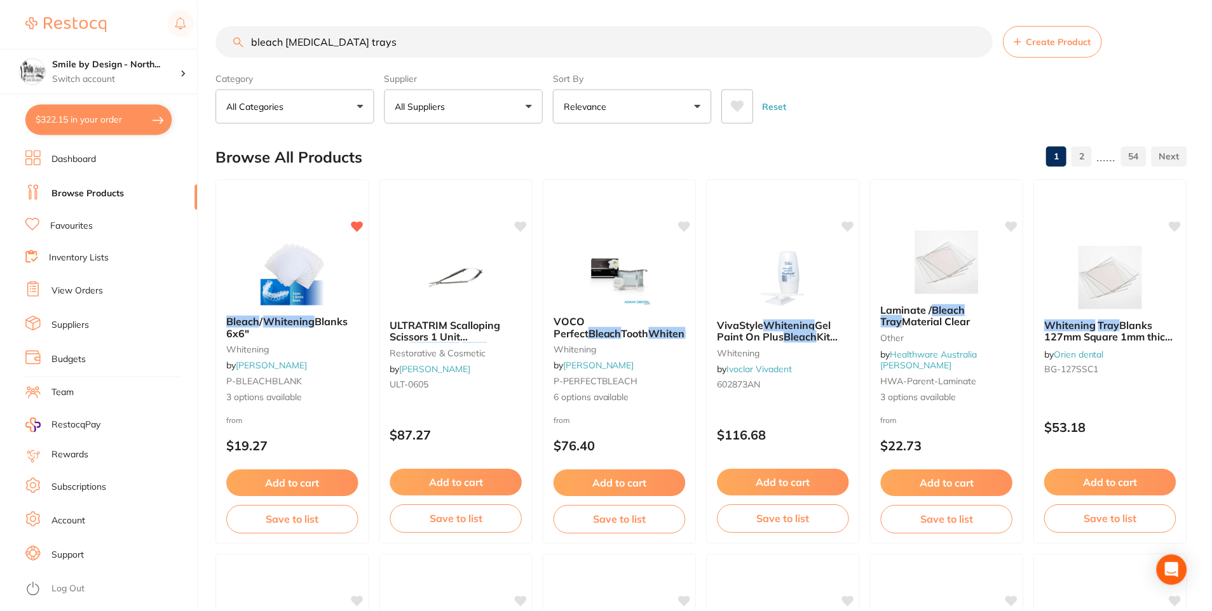
scroll to position [1, 0]
